Goal: Task Accomplishment & Management: Use online tool/utility

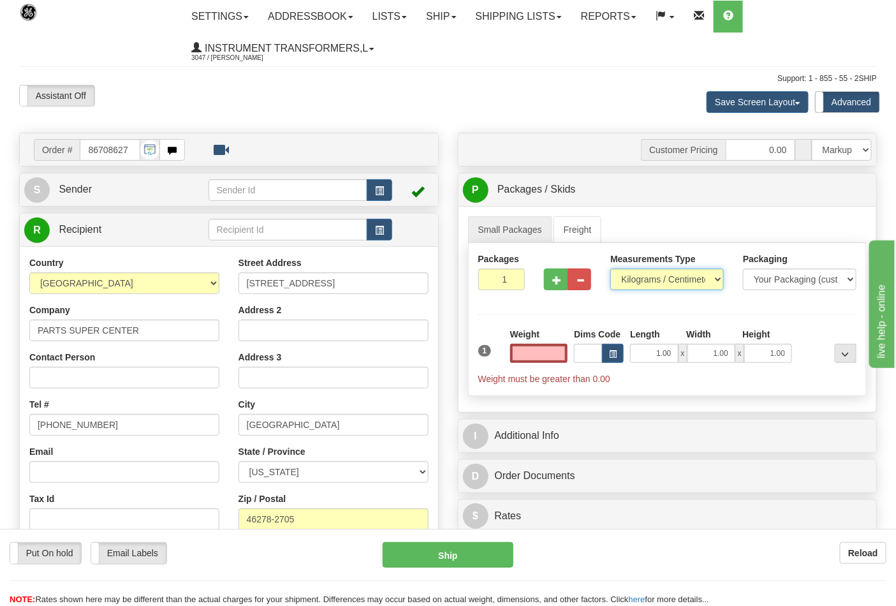
type input "0.00"
click at [665, 281] on select "Pounds / Inches Kilograms / Centimeters" at bounding box center [667, 280] width 114 height 22
select select "0"
click at [610, 269] on select "Pounds / Inches Kilograms / Centimeters" at bounding box center [667, 280] width 114 height 22
click at [540, 350] on input "0.00" at bounding box center [539, 353] width 58 height 19
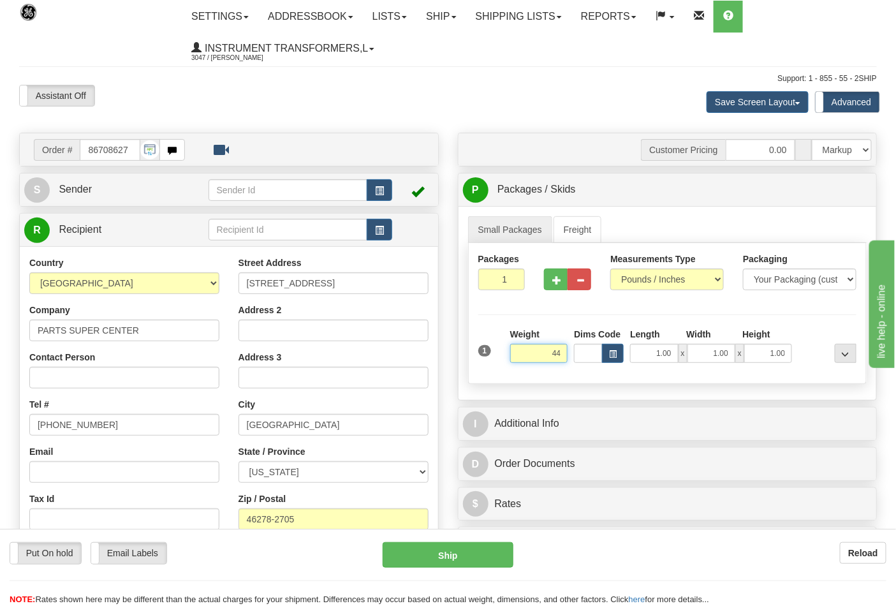
click button "Delete" at bounding box center [0, 0] width 0 height 0
type input "44.00"
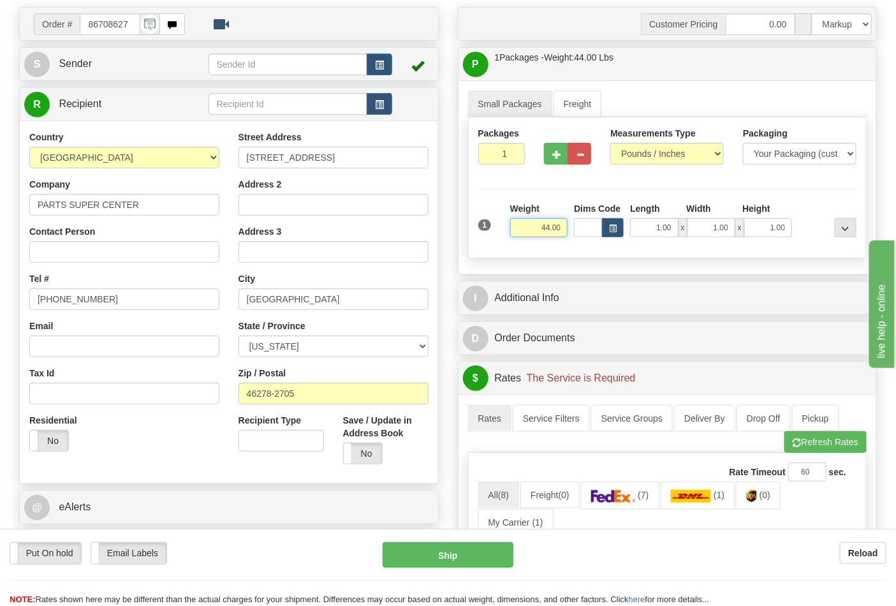
scroll to position [283, 0]
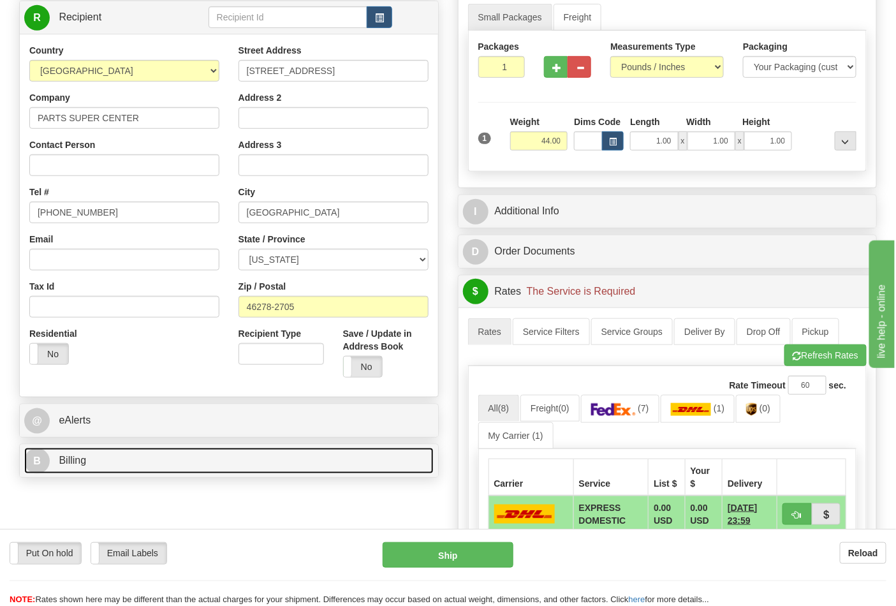
click at [225, 469] on link "B Billing" at bounding box center [228, 461] width 409 height 26
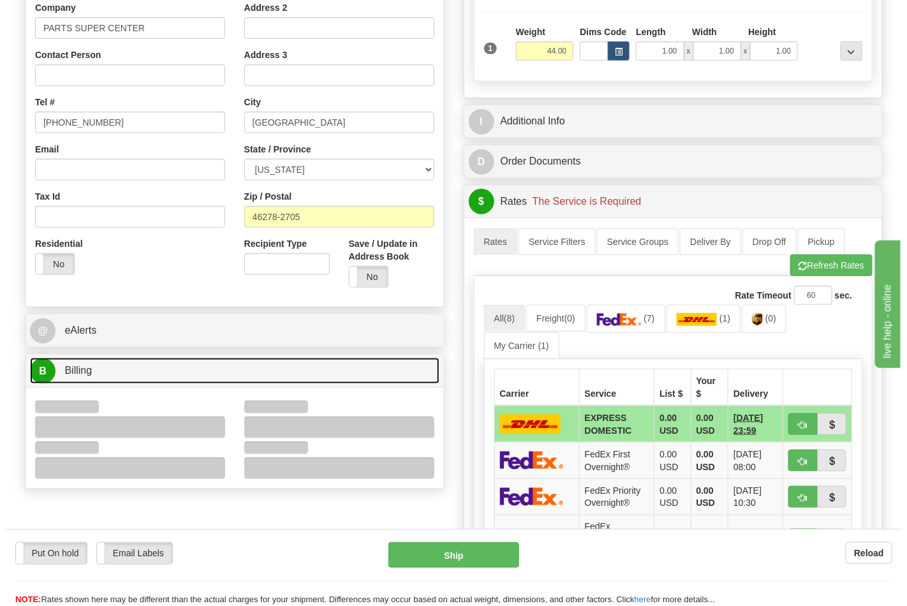
scroll to position [425, 0]
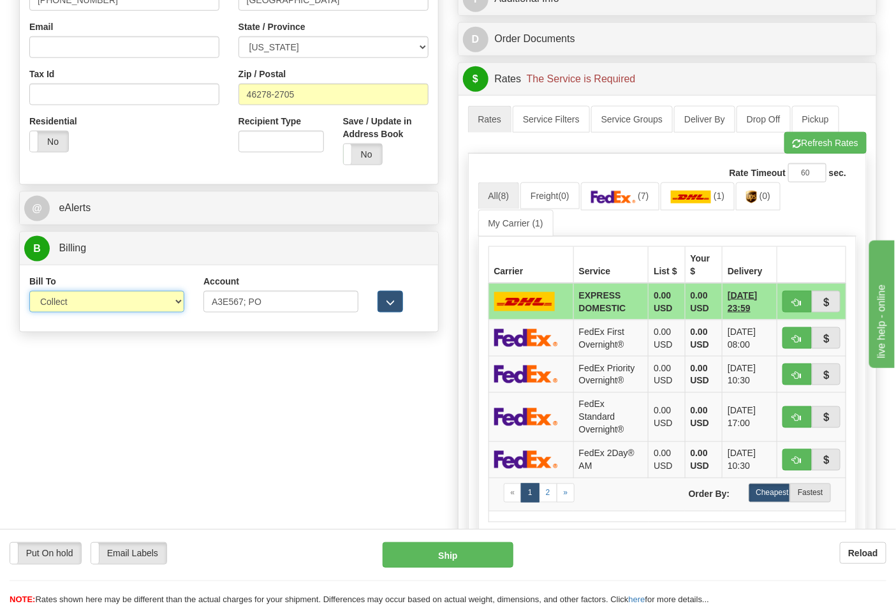
click at [150, 306] on select "Sender Recipient Third Party Collect" at bounding box center [106, 302] width 155 height 22
select select "2"
click at [29, 292] on select "Sender Recipient Third Party Collect" at bounding box center [106, 302] width 155 height 22
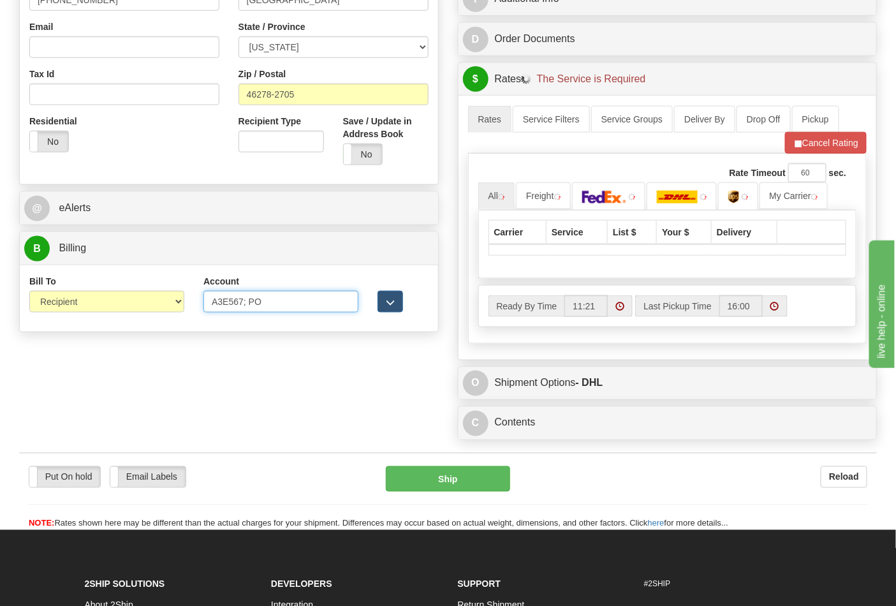
click at [277, 301] on input "A3E567; PO" at bounding box center [280, 302] width 155 height 22
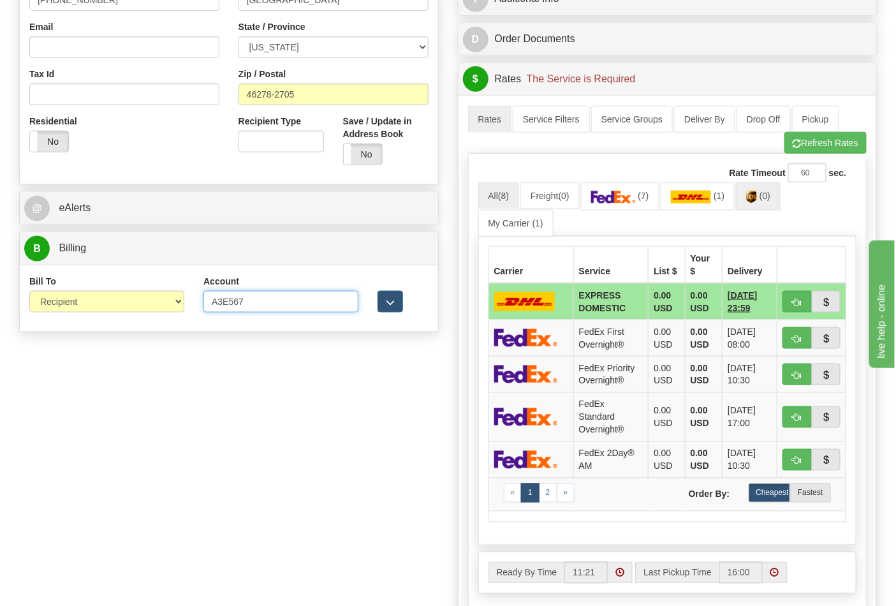
type input "A3E567"
click at [774, 206] on link "(0)" at bounding box center [758, 195] width 45 height 27
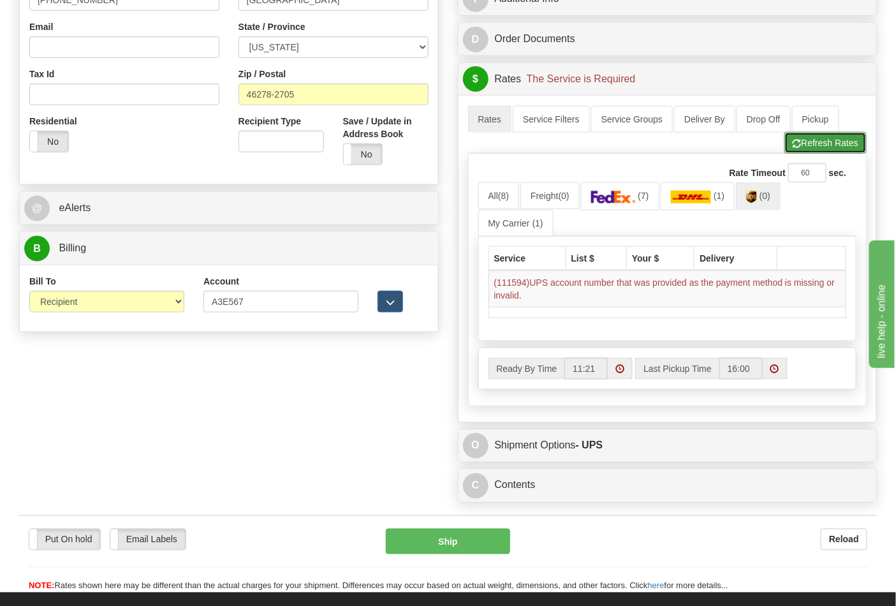
click at [793, 144] on span "button" at bounding box center [797, 144] width 9 height 8
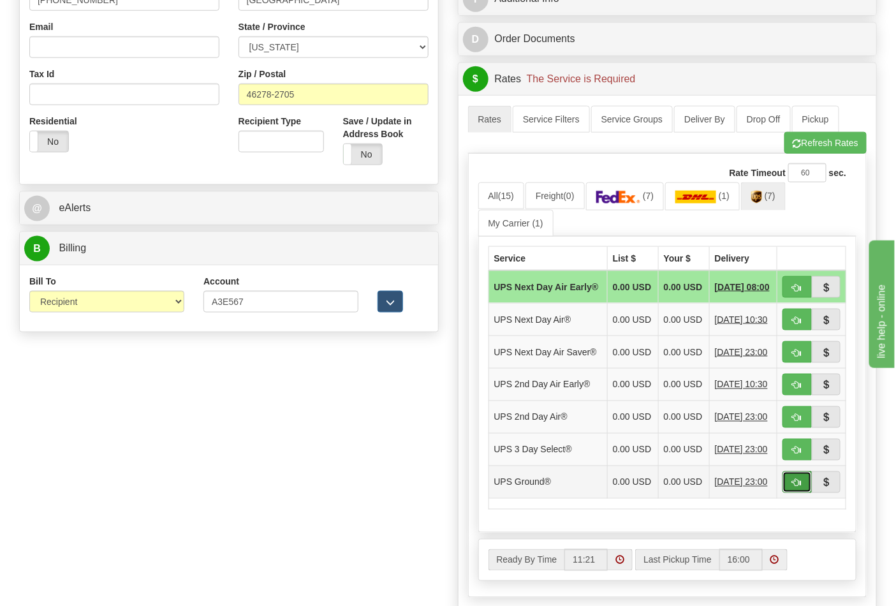
click at [801, 493] on button "button" at bounding box center [797, 482] width 29 height 22
type input "03"
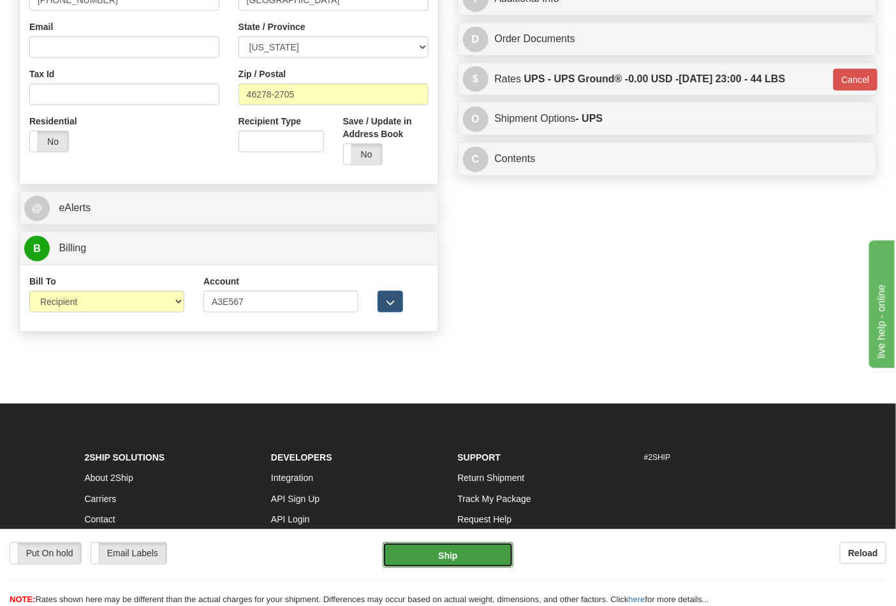
click at [429, 564] on button "Ship" at bounding box center [448, 555] width 130 height 26
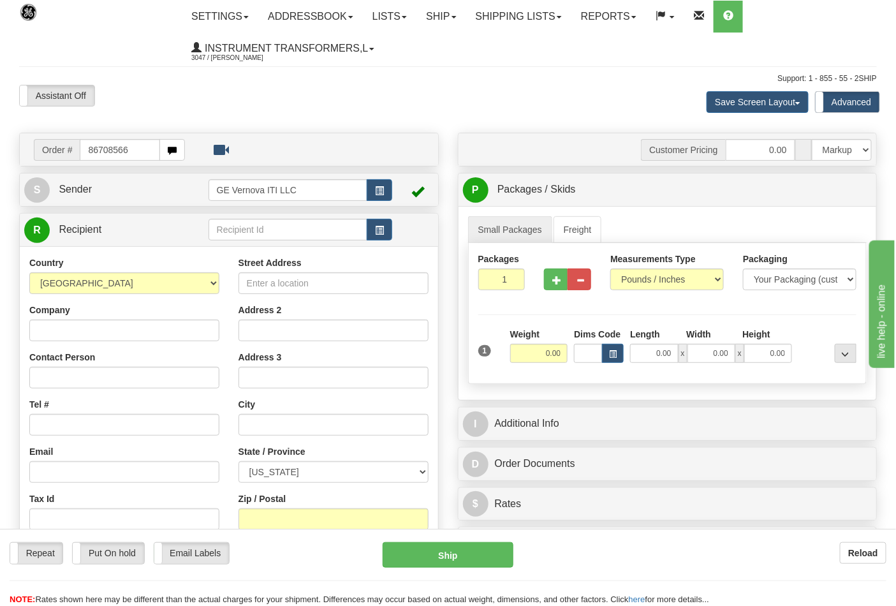
type input "86708566"
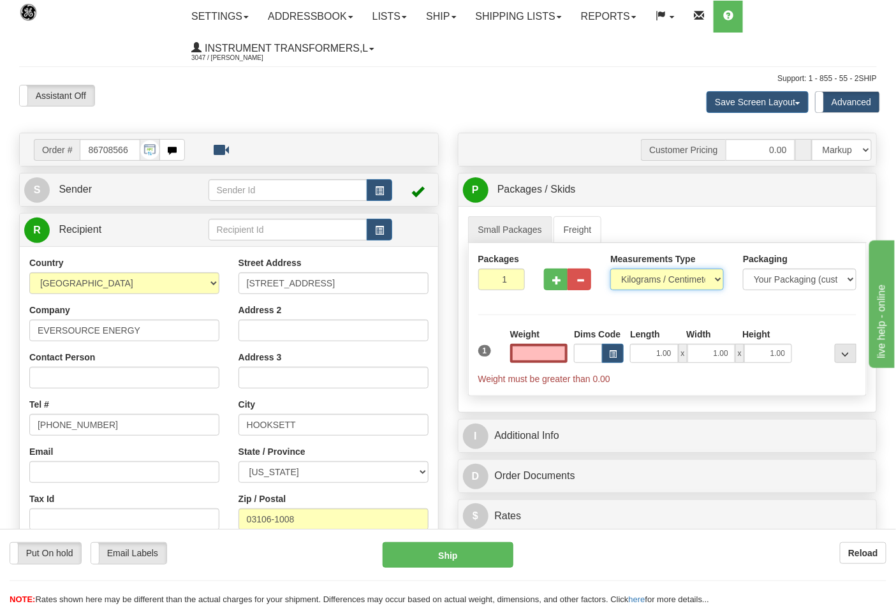
type input "0.00"
drag, startPoint x: 636, startPoint y: 270, endPoint x: 626, endPoint y: 284, distance: 17.0
click at [636, 270] on select "Pounds / Inches Kilograms / Centimeters" at bounding box center [667, 280] width 114 height 22
select select "0"
click at [610, 269] on select "Pounds / Inches Kilograms / Centimeters" at bounding box center [667, 280] width 114 height 22
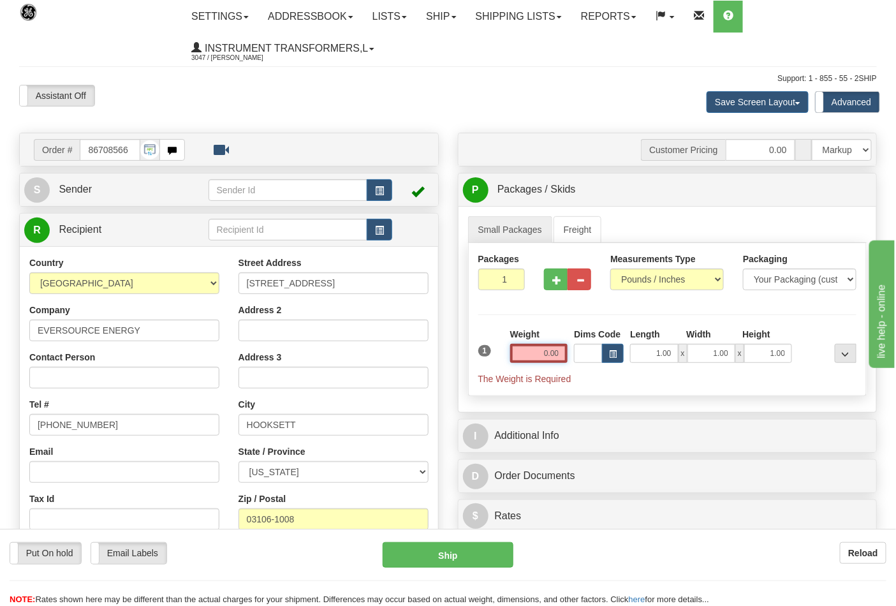
click at [533, 353] on input "0.00" at bounding box center [539, 353] width 58 height 19
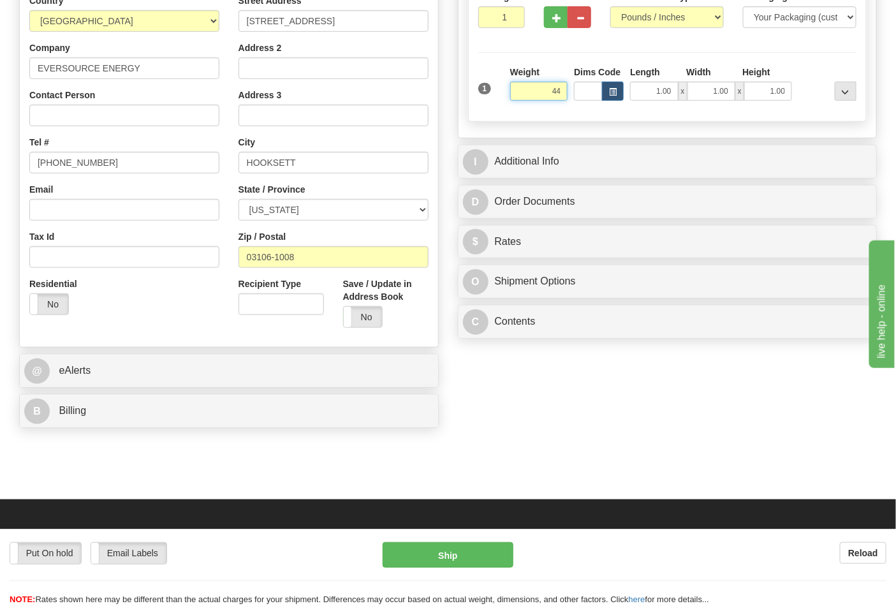
scroll to position [354, 0]
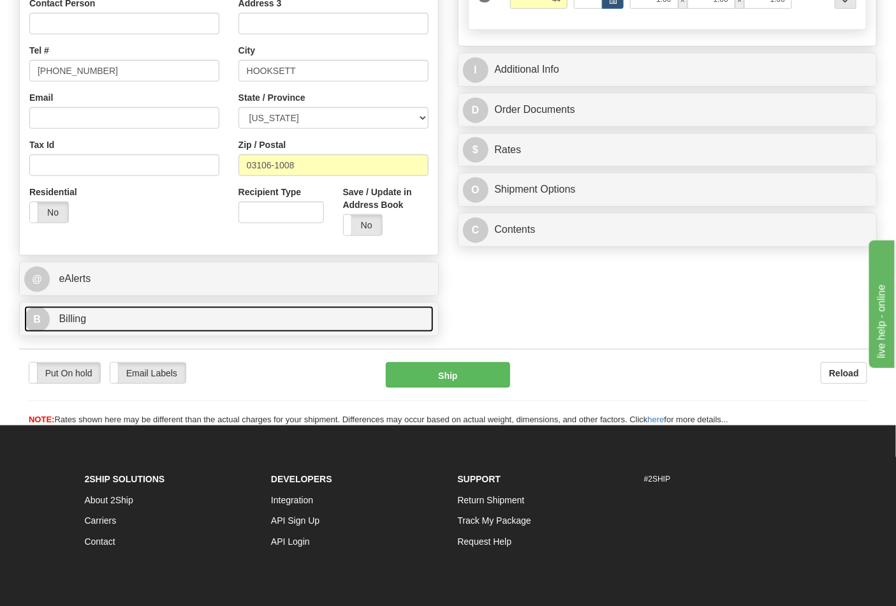
type input "44.00"
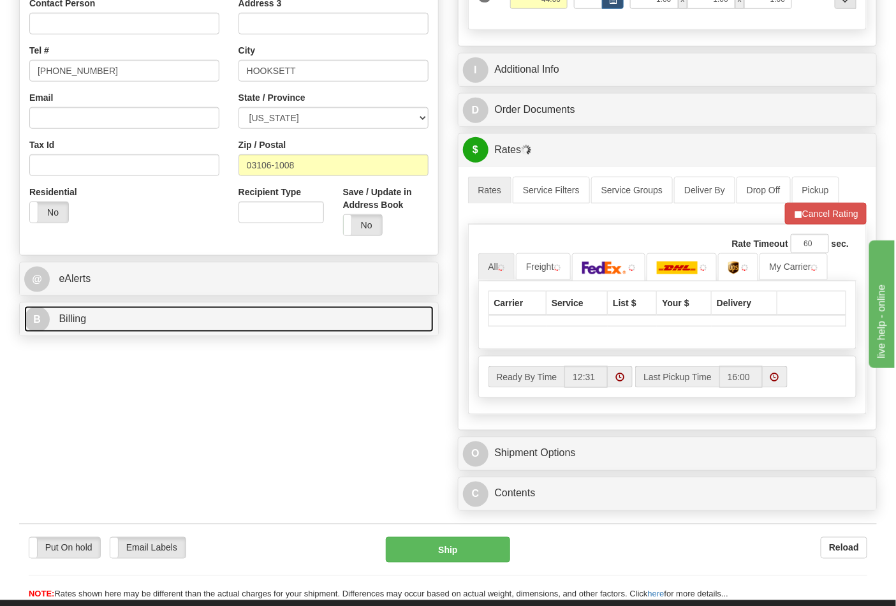
click at [317, 316] on link "B Billing" at bounding box center [228, 319] width 409 height 26
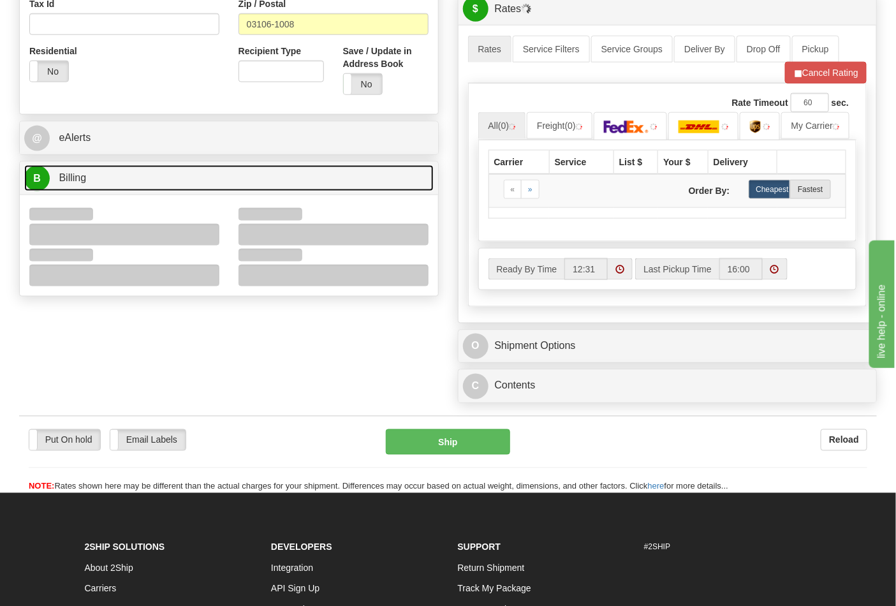
scroll to position [496, 0]
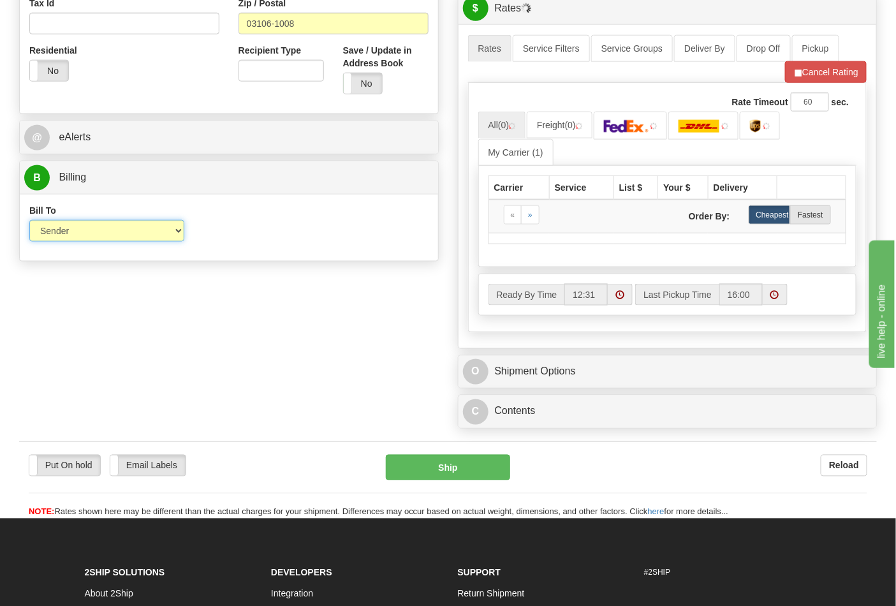
click at [177, 239] on select "Sender Recipient Third Party Collect" at bounding box center [106, 231] width 155 height 22
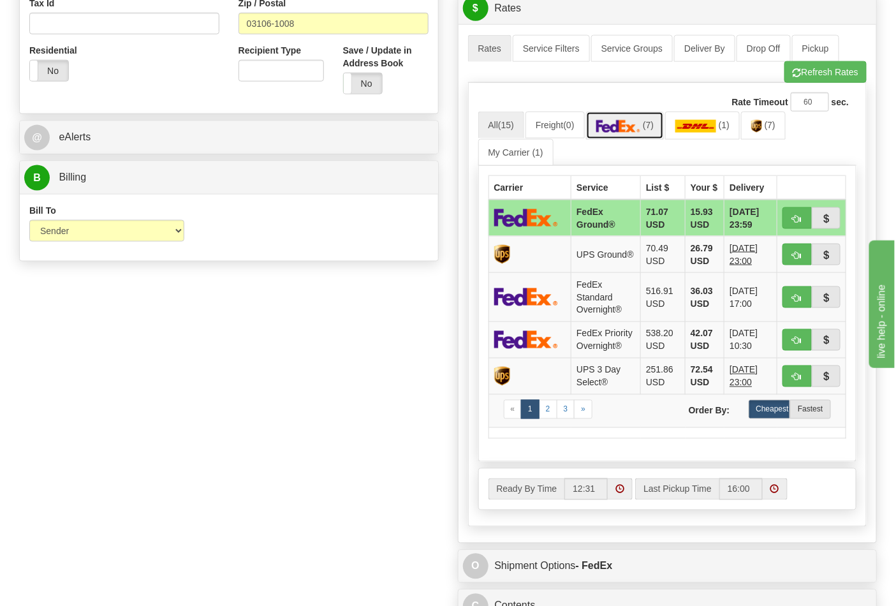
click at [649, 138] on link "(7)" at bounding box center [625, 125] width 78 height 27
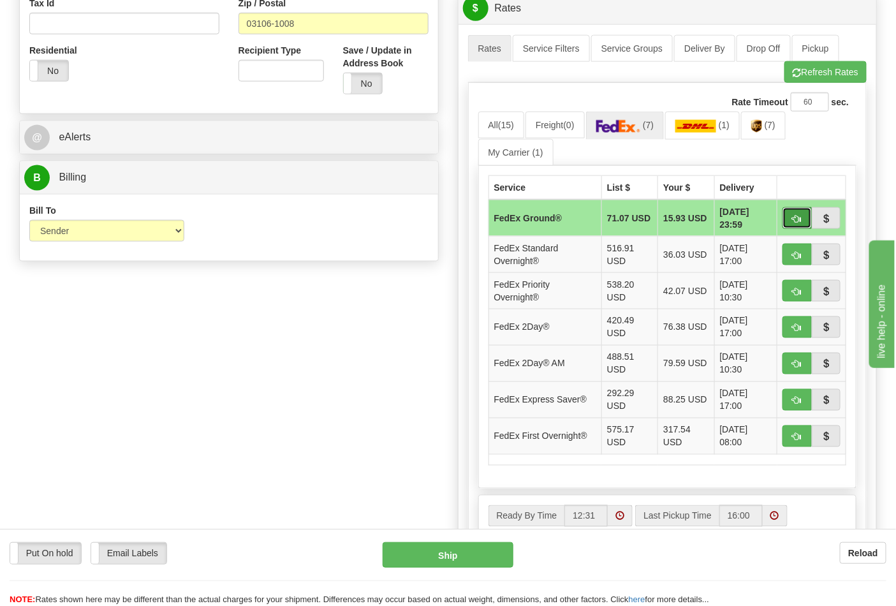
click at [802, 221] on button "button" at bounding box center [797, 218] width 29 height 22
type input "92"
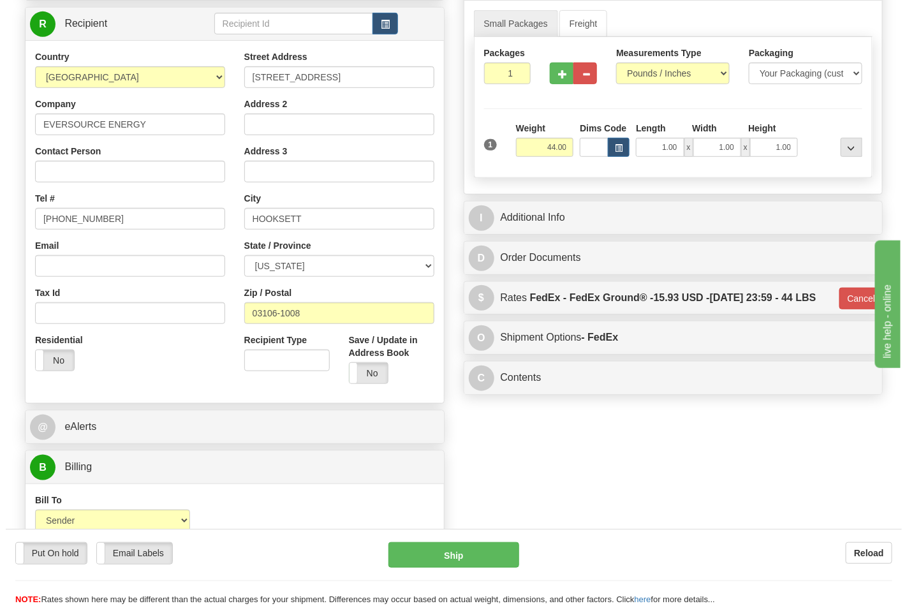
scroll to position [205, 0]
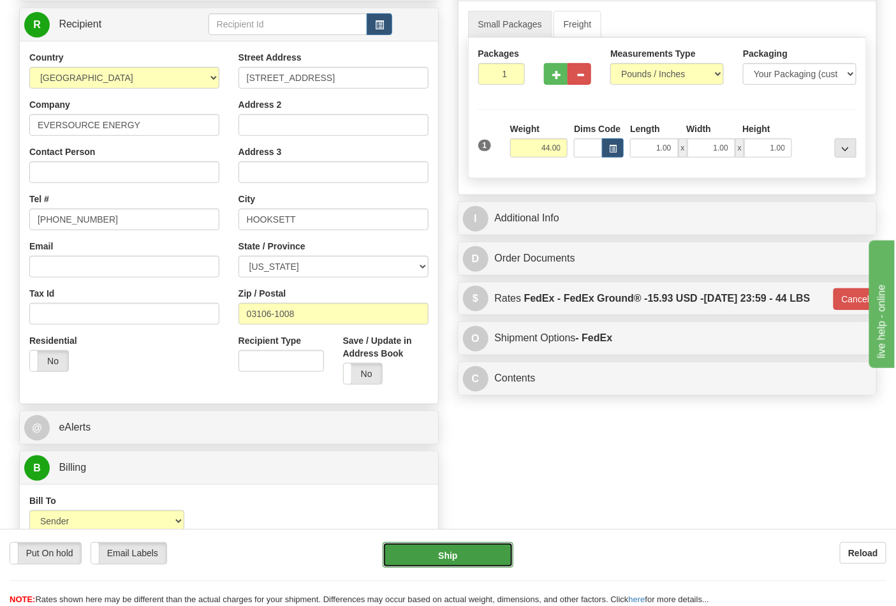
click at [464, 551] on button "Ship" at bounding box center [448, 555] width 130 height 26
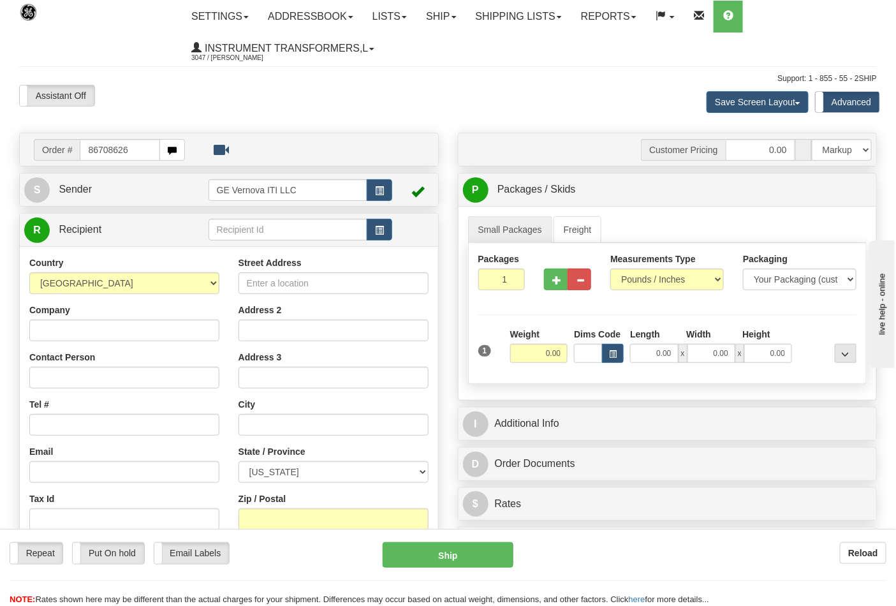
type input "86708626"
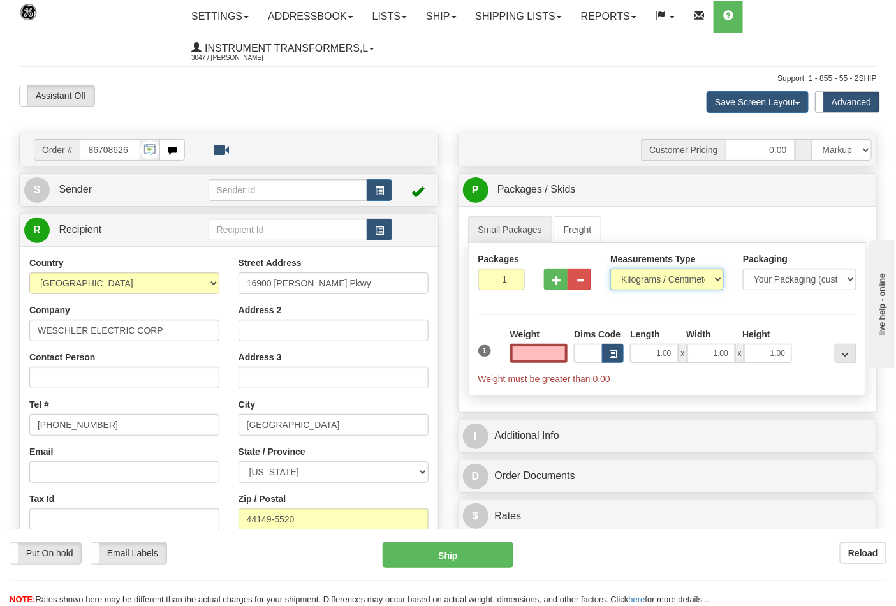
type input "0.00"
click at [658, 281] on select "Pounds / Inches Kilograms / Centimeters" at bounding box center [667, 280] width 114 height 22
select select "0"
click at [610, 269] on select "Pounds / Inches Kilograms / Centimeters" at bounding box center [667, 280] width 114 height 22
click at [556, 290] on button "button" at bounding box center [556, 280] width 24 height 22
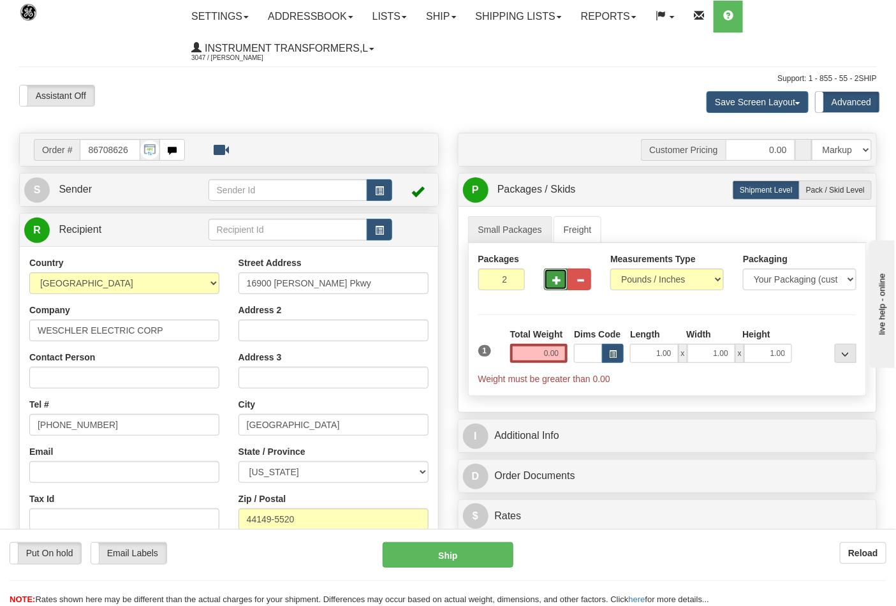
click at [556, 286] on button "button" at bounding box center [556, 280] width 24 height 22
type input "3"
click at [538, 358] on input "0.00" at bounding box center [539, 353] width 58 height 19
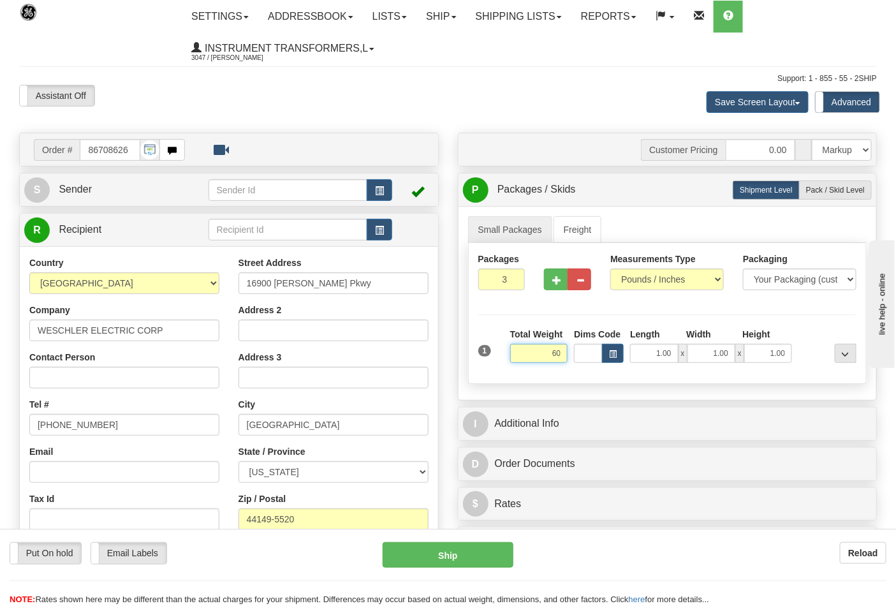
click button "Delete" at bounding box center [0, 0] width 0 height 0
type input "60.00"
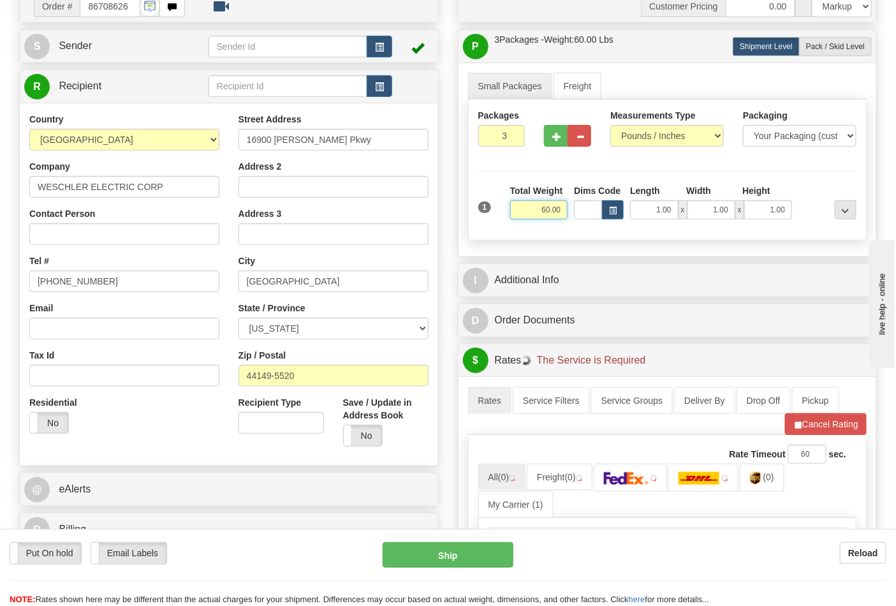
scroll to position [283, 0]
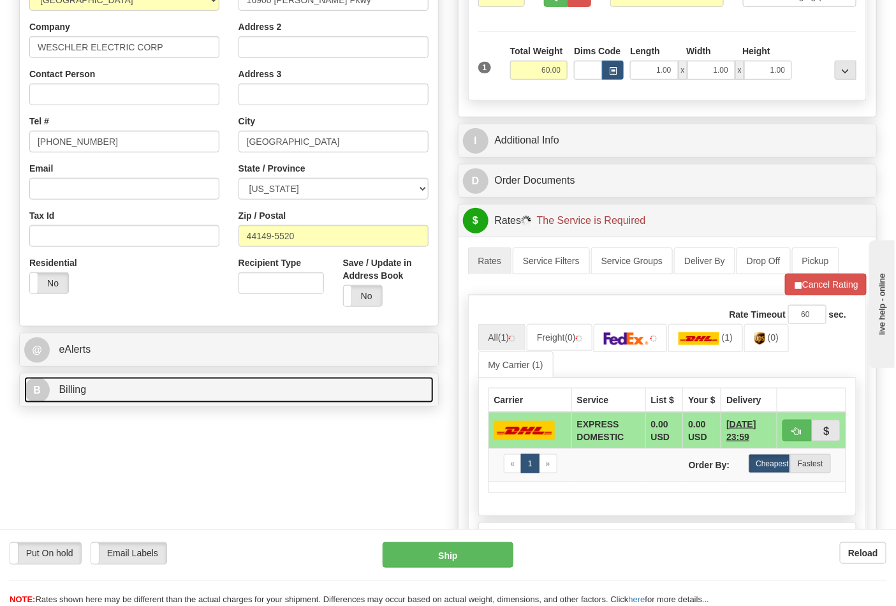
click at [172, 386] on link "B Billing" at bounding box center [228, 390] width 409 height 26
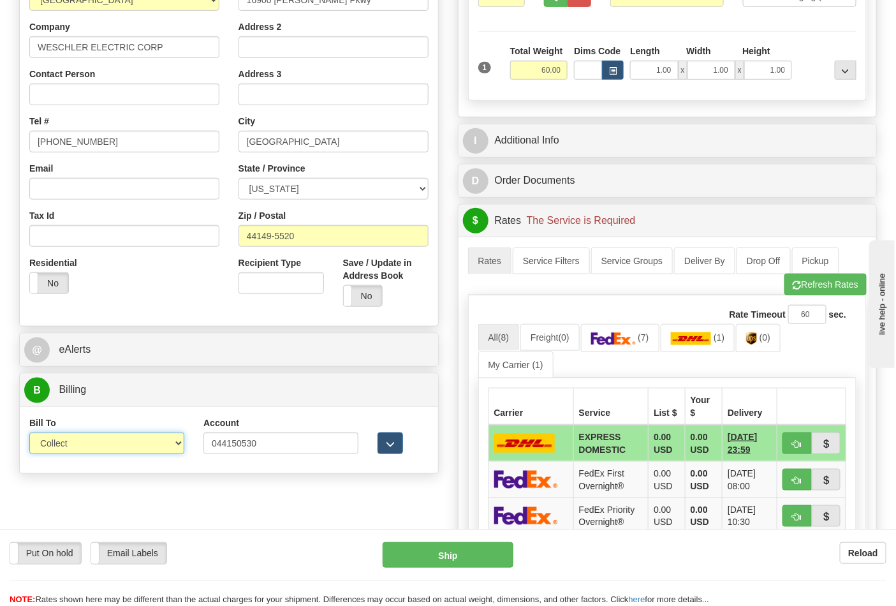
click at [110, 444] on select "Sender Recipient Third Party Collect" at bounding box center [106, 443] width 155 height 22
select select "2"
click at [29, 434] on select "Sender Recipient Third Party Collect" at bounding box center [106, 443] width 155 height 22
click at [644, 342] on span "(7)" at bounding box center [643, 337] width 11 height 10
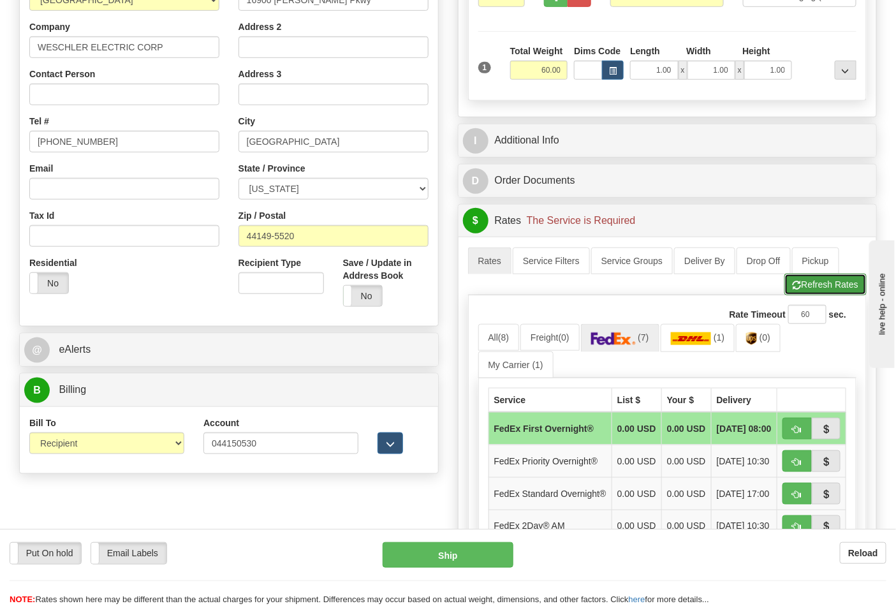
click at [805, 279] on button "Refresh Rates" at bounding box center [826, 285] width 82 height 22
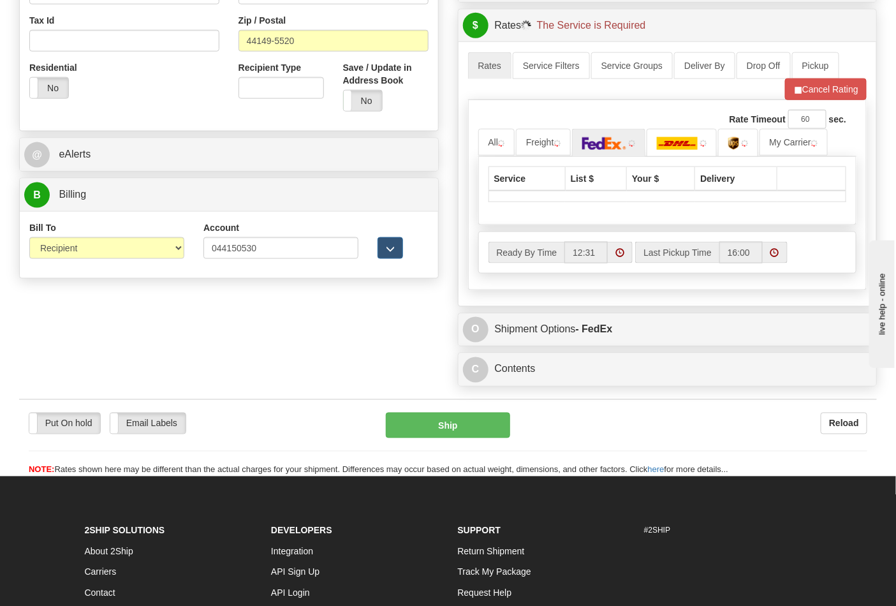
scroll to position [496, 0]
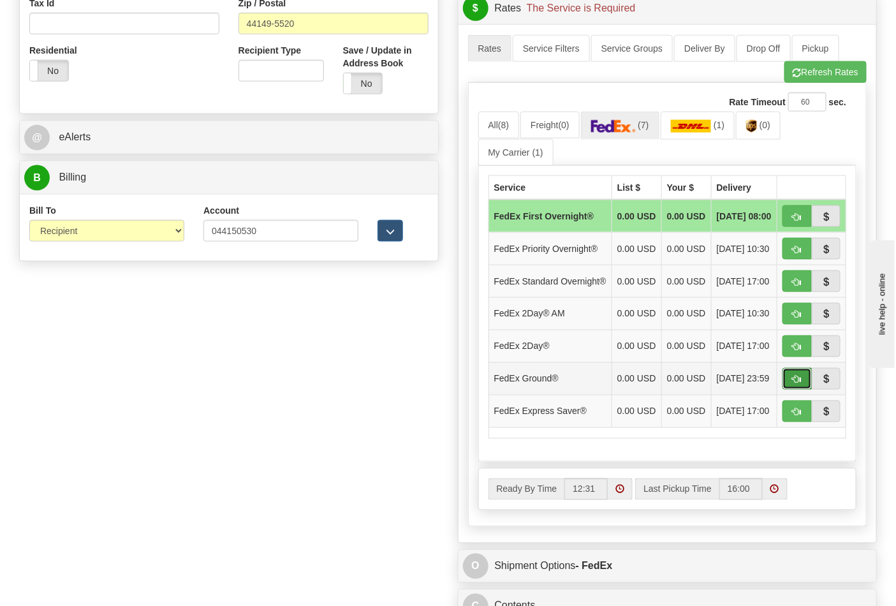
click at [793, 390] on button "button" at bounding box center [797, 379] width 29 height 22
type input "92"
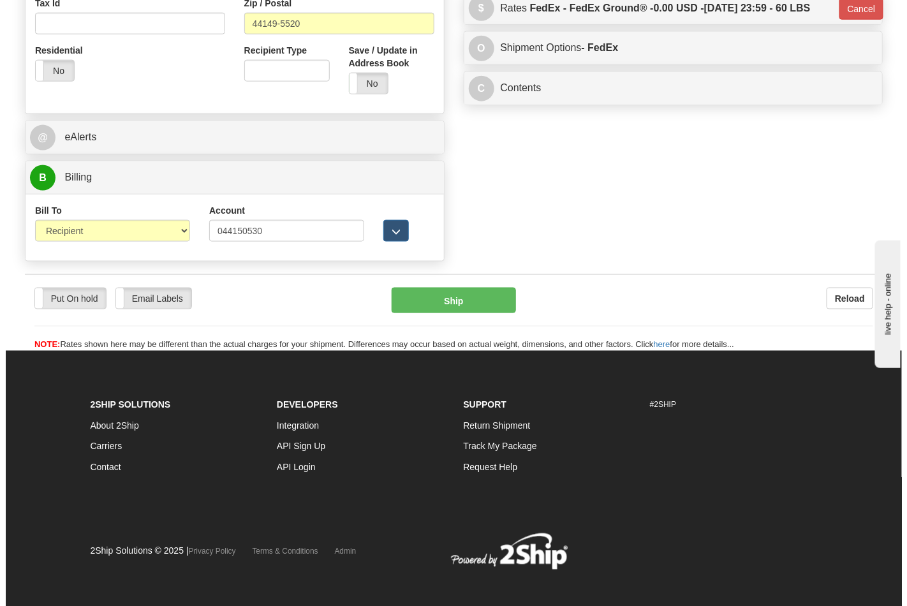
scroll to position [489, 0]
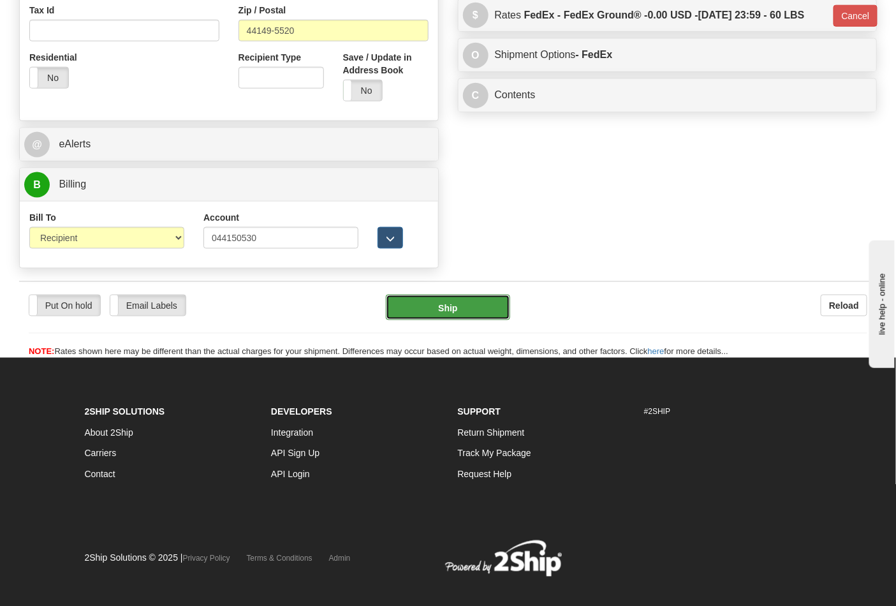
click at [436, 316] on button "Ship" at bounding box center [448, 308] width 124 height 26
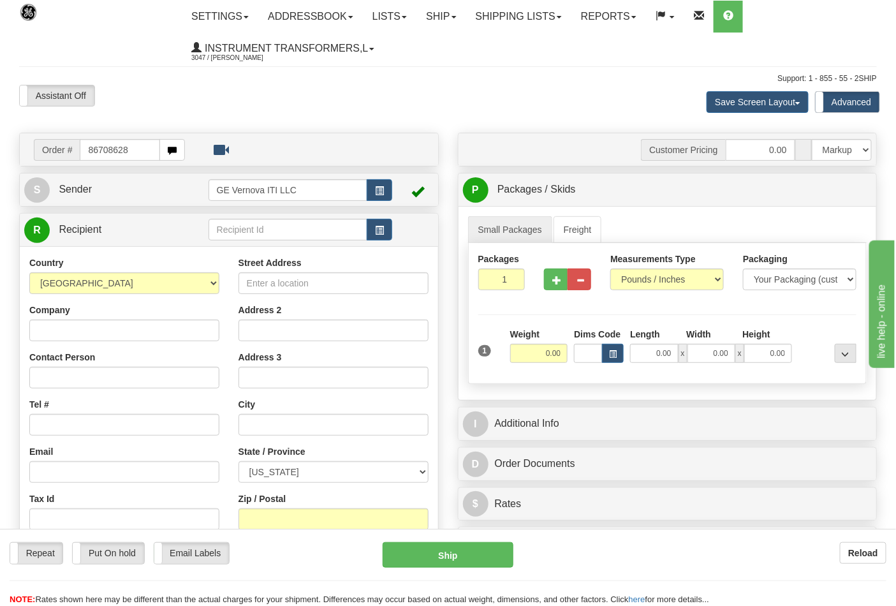
type input "86708628"
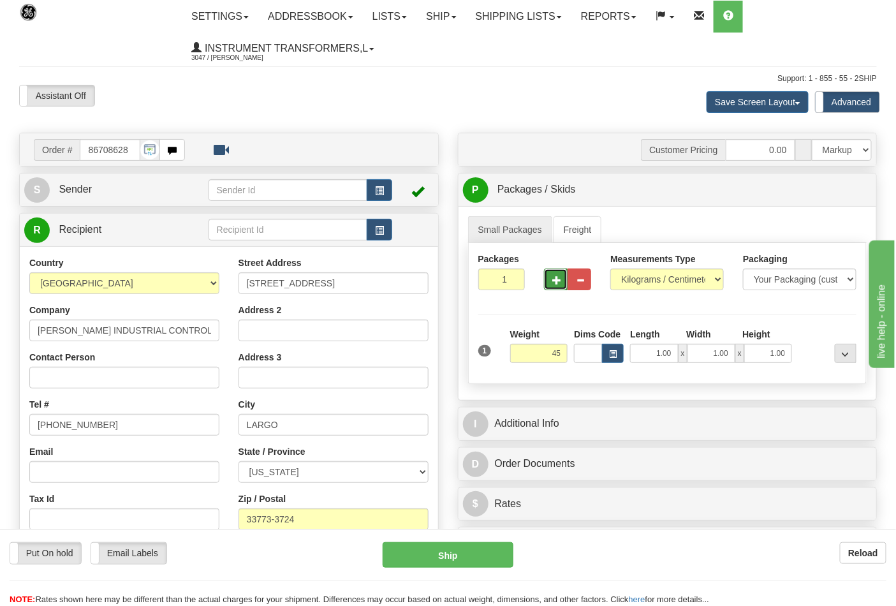
type input "45.00"
click at [563, 284] on button "button" at bounding box center [556, 280] width 24 height 22
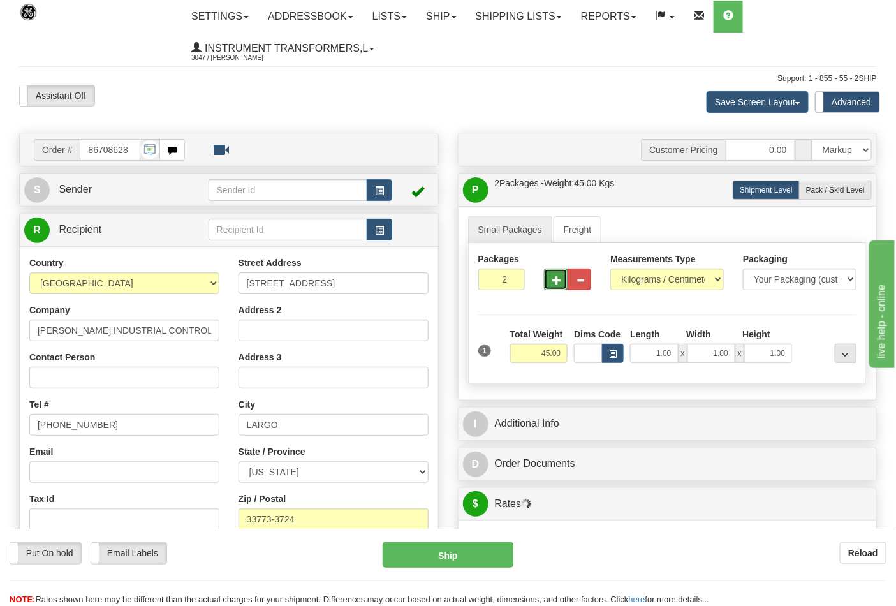
click at [562, 284] on button "button" at bounding box center [556, 280] width 24 height 22
type input "3"
click at [659, 279] on select "Pounds / Inches Kilograms / Centimeters" at bounding box center [667, 280] width 114 height 22
select select "0"
click at [610, 269] on select "Pounds / Inches Kilograms / Centimeters" at bounding box center [667, 280] width 114 height 22
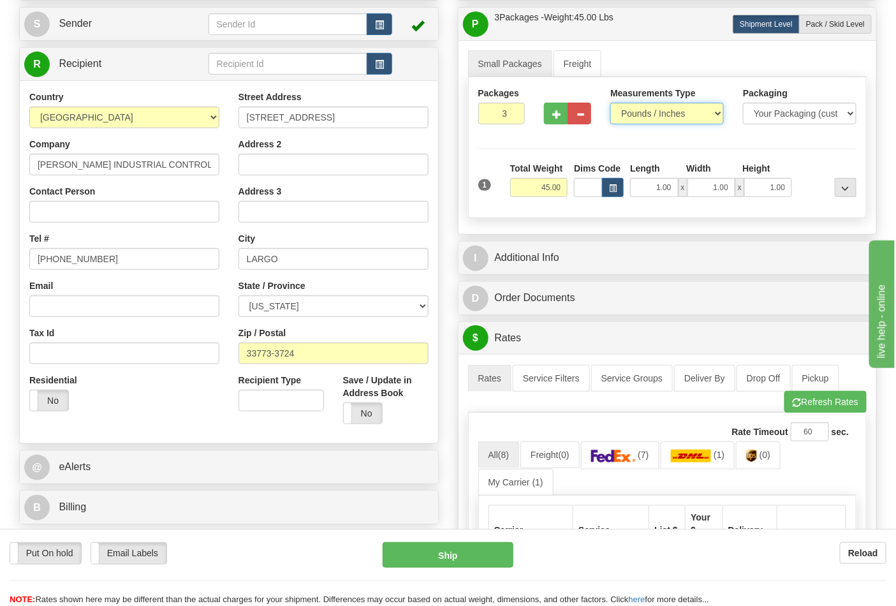
scroll to position [425, 0]
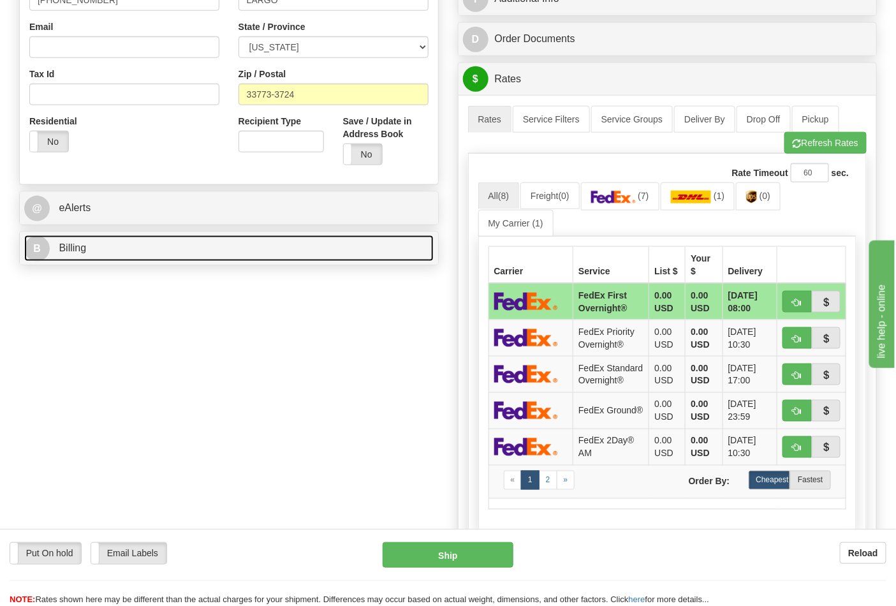
click at [355, 260] on link "B Billing" at bounding box center [228, 248] width 409 height 26
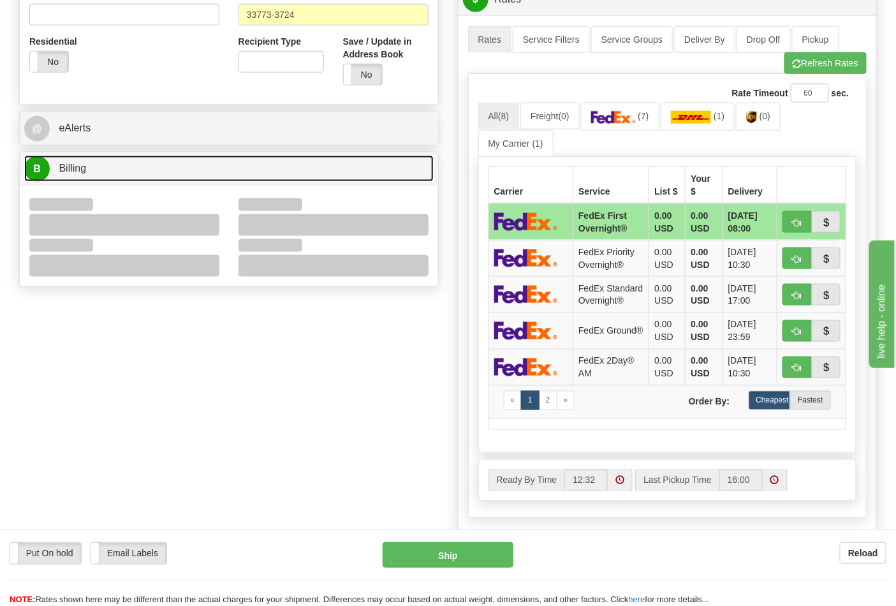
scroll to position [566, 0]
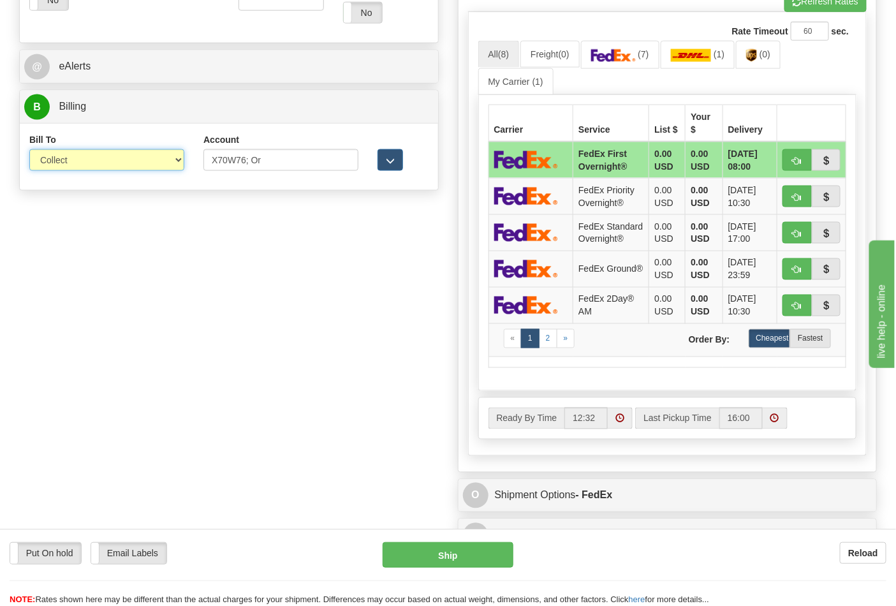
click at [112, 156] on select "Sender Recipient Third Party Collect" at bounding box center [106, 160] width 155 height 22
select select "2"
click at [29, 151] on select "Sender Recipient Third Party Collect" at bounding box center [106, 160] width 155 height 22
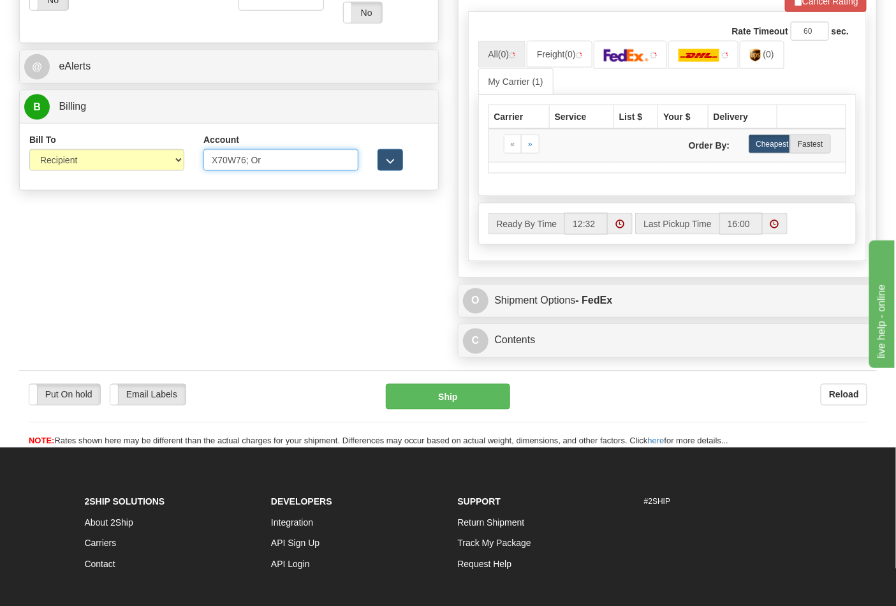
click at [267, 159] on input "X70W76; Or" at bounding box center [280, 160] width 155 height 22
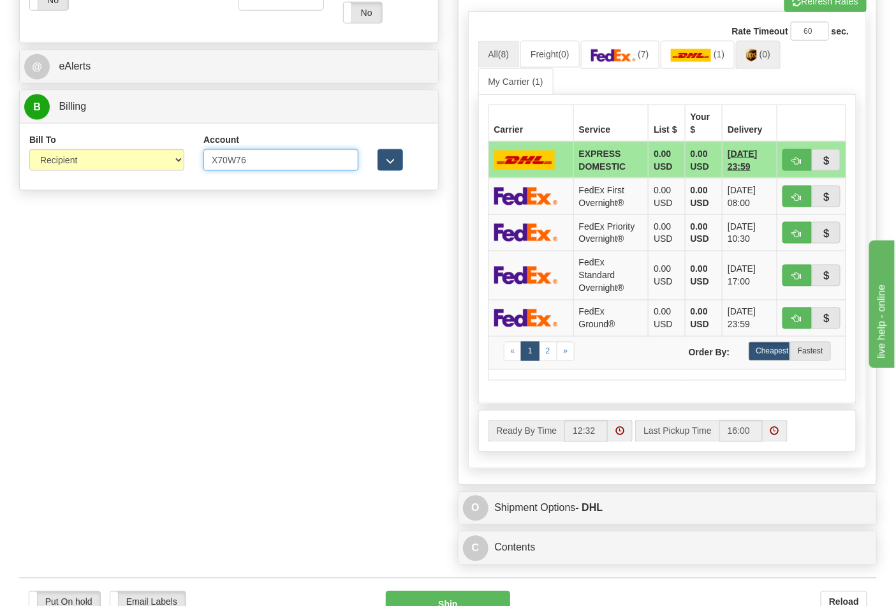
type input "X70W76"
click at [771, 59] on span "(0)" at bounding box center [765, 54] width 11 height 10
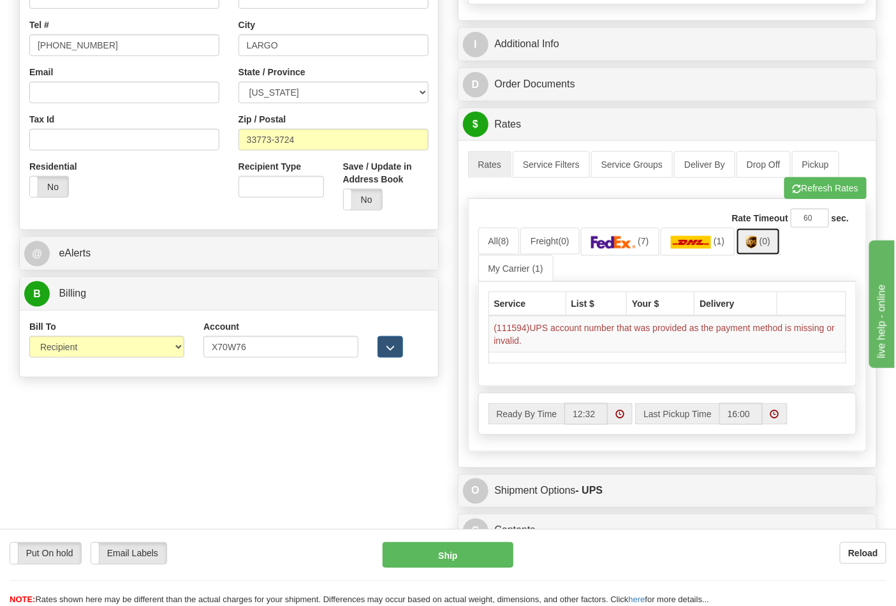
scroll to position [354, 0]
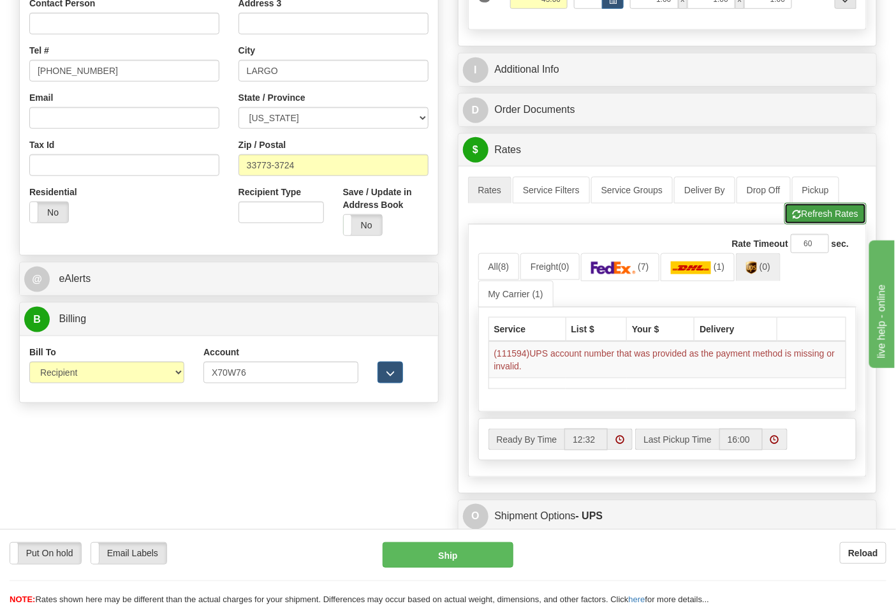
click at [819, 218] on button "Refresh Rates" at bounding box center [826, 214] width 82 height 22
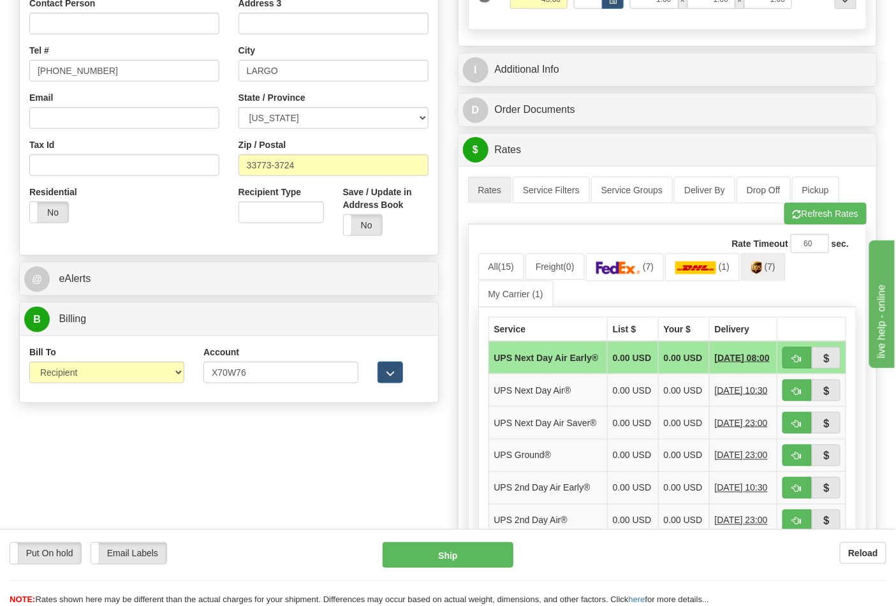
scroll to position [496, 0]
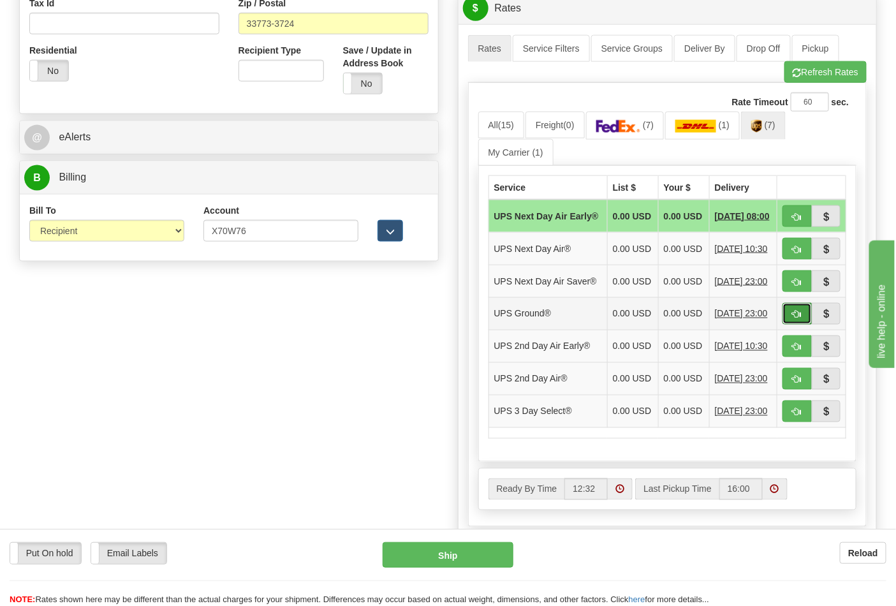
click at [793, 319] on span "button" at bounding box center [797, 315] width 9 height 8
type input "03"
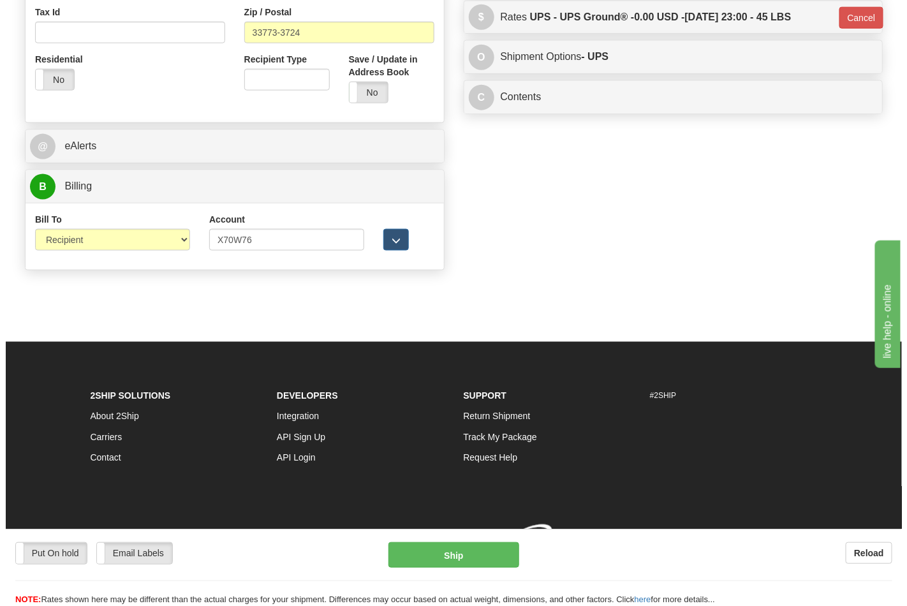
scroll to position [489, 0]
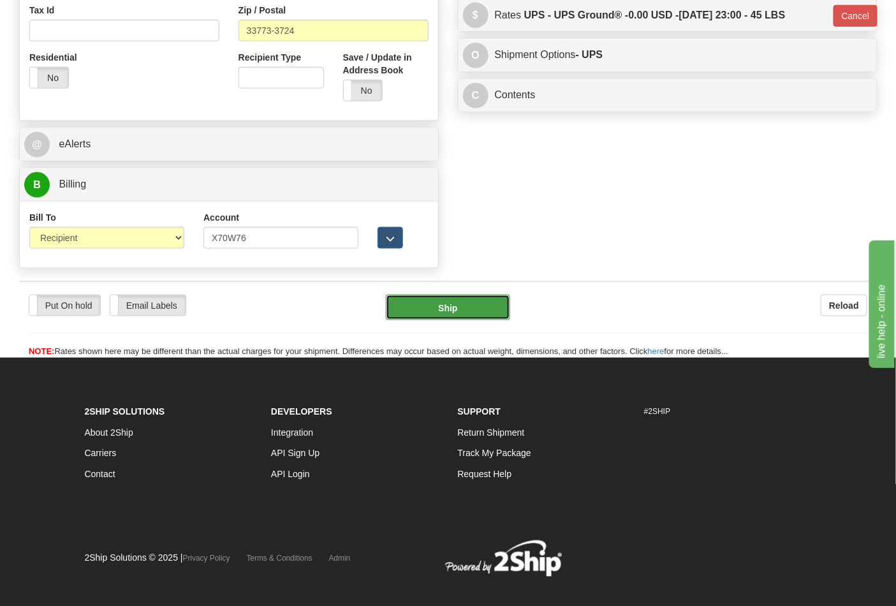
click at [481, 317] on button "Ship" at bounding box center [448, 308] width 124 height 26
